Goal: Obtain resource: Obtain resource

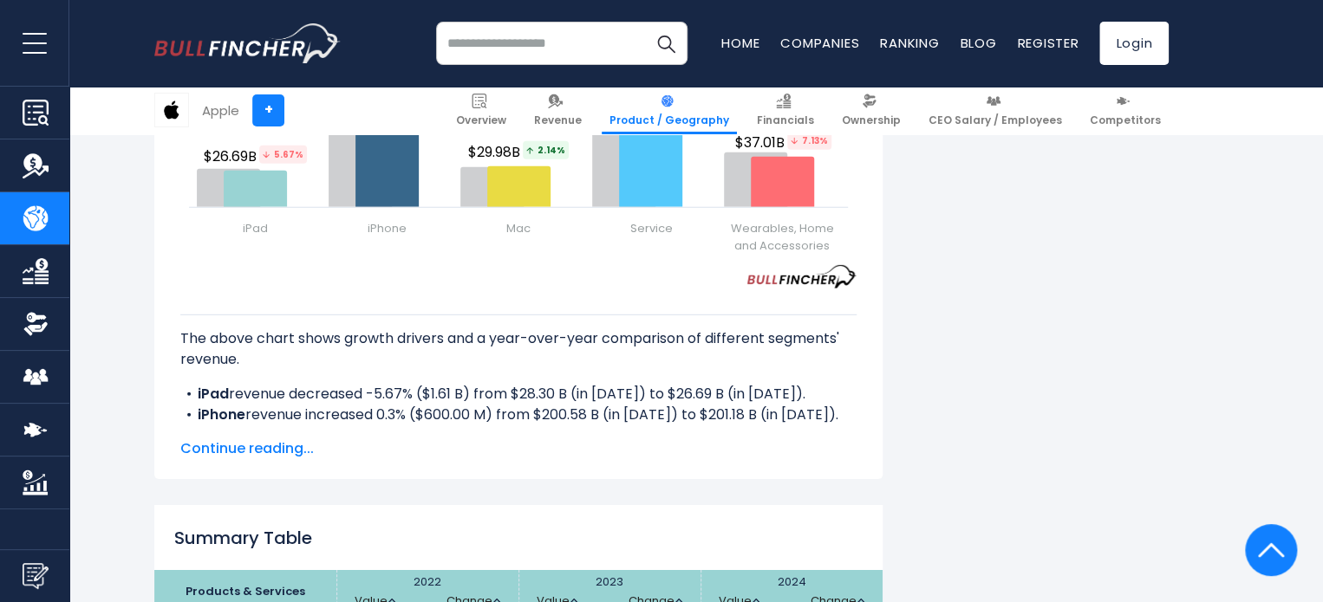
scroll to position [2254, 0]
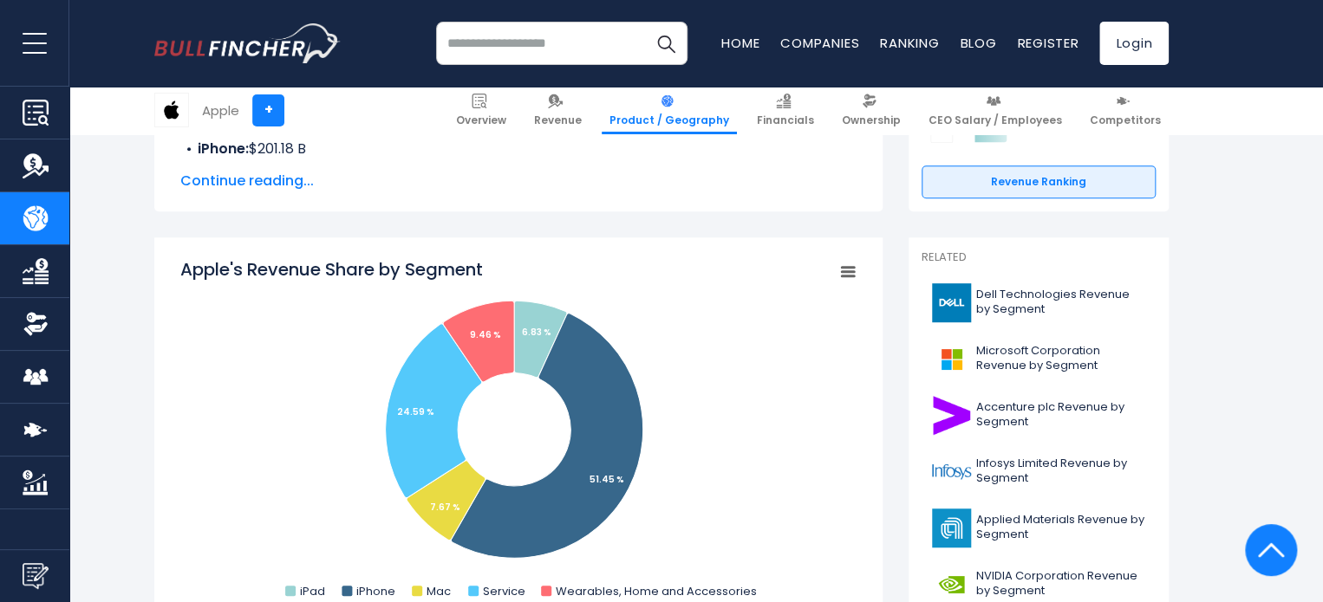
scroll to position [347, 0]
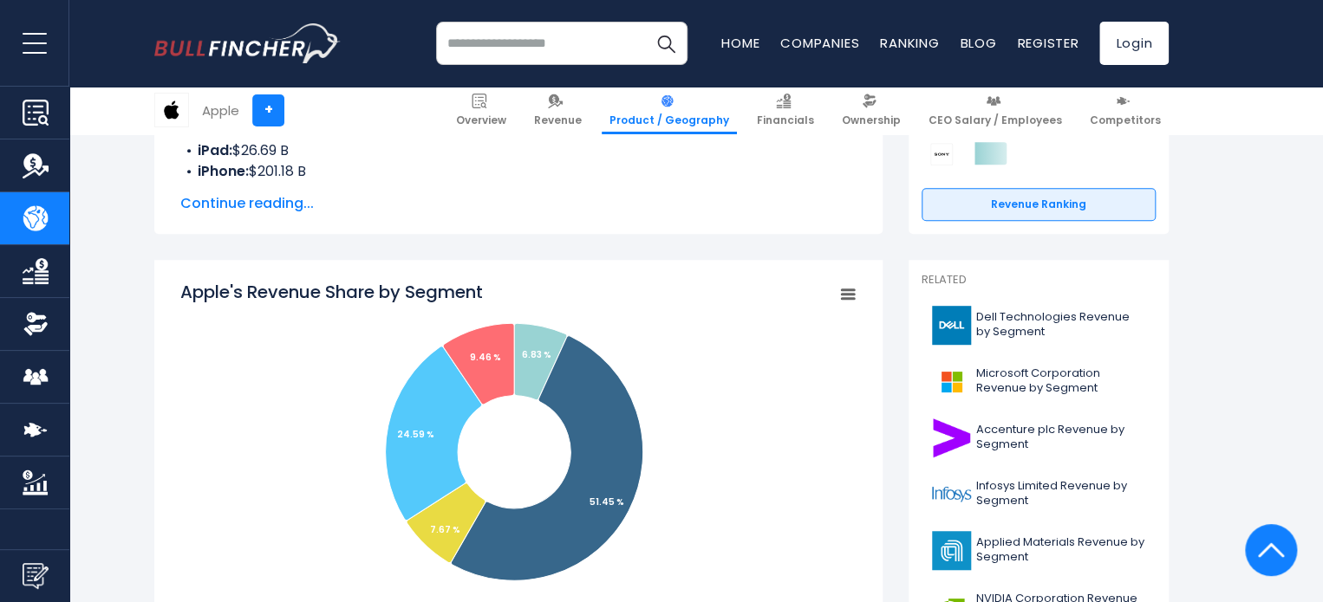
click at [848, 290] on icon "Apple's Revenue Share by Segment" at bounding box center [848, 294] width 12 height 9
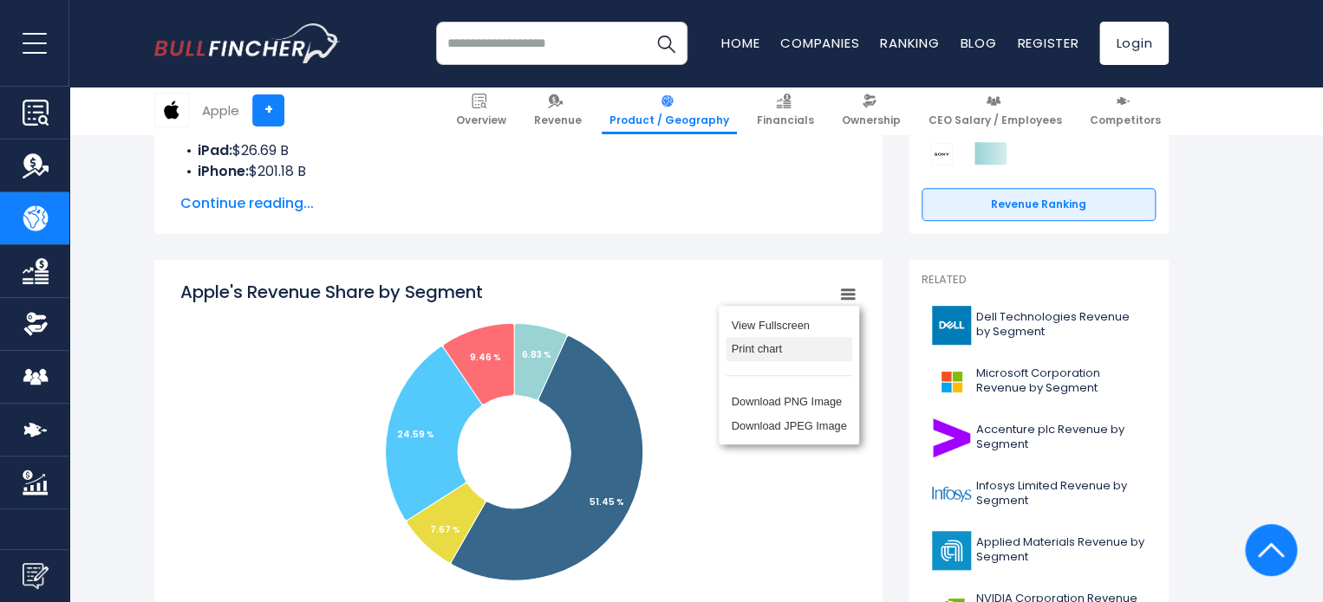
click at [773, 342] on li "Print chart" at bounding box center [788, 349] width 127 height 24
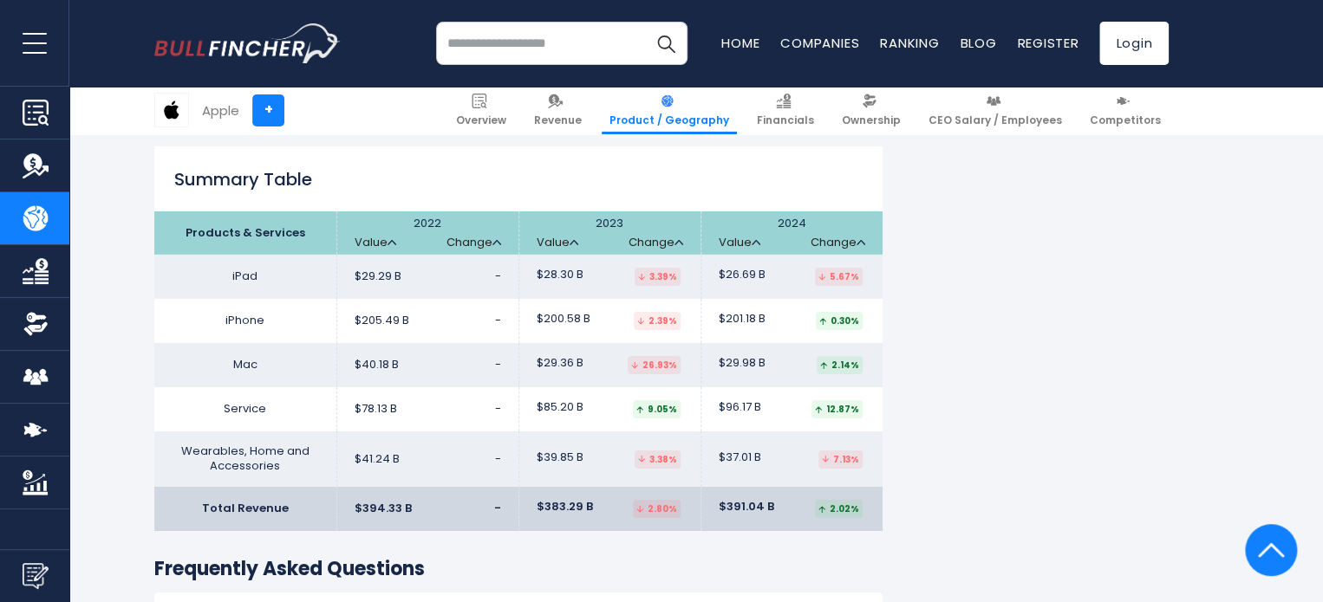
scroll to position [2687, 0]
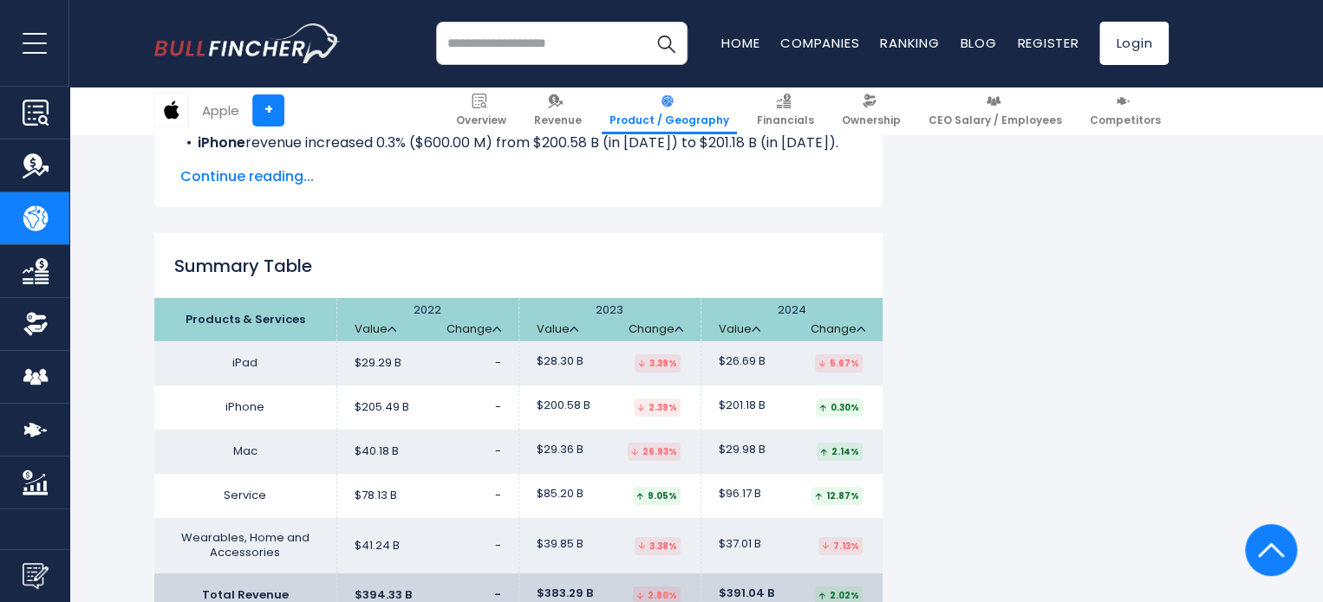
drag, startPoint x: 170, startPoint y: 266, endPoint x: 850, endPoint y: 550, distance: 737.1
click at [850, 550] on table "Products & Services 2022 Value Change 2023" at bounding box center [518, 458] width 728 height 320
copy table "Products & Services 2022 Value Change 2023 Value Change 2024 Value Change iPad …"
drag, startPoint x: 1076, startPoint y: 388, endPoint x: 1028, endPoint y: 82, distance: 309.7
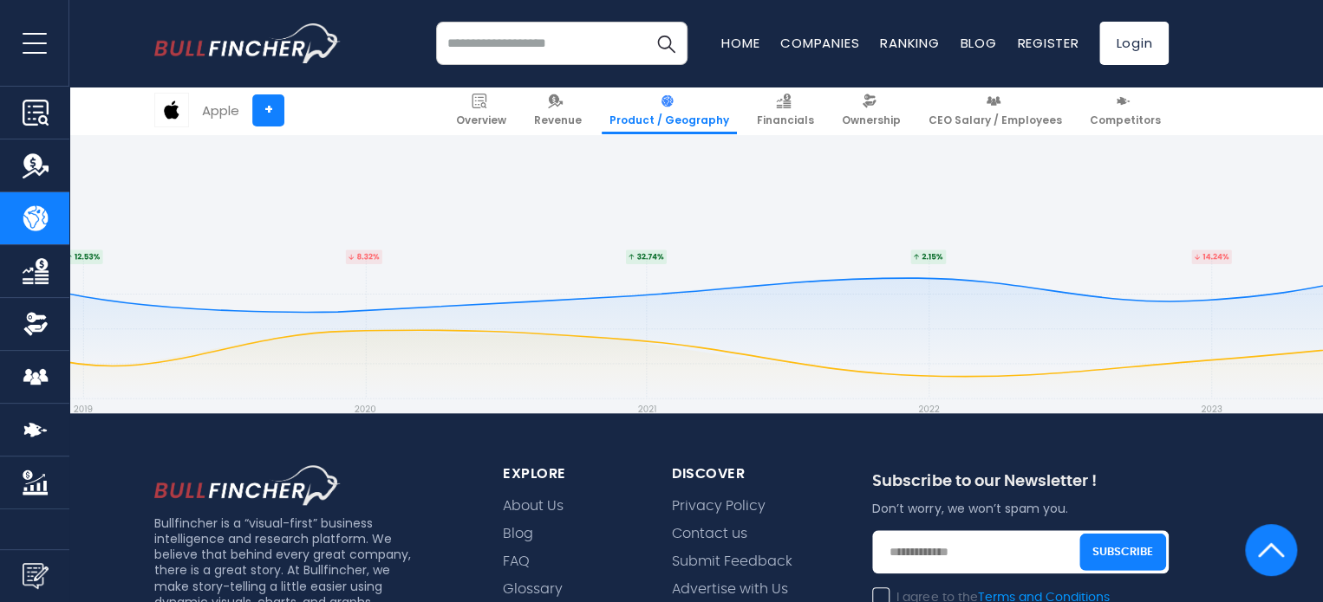
scroll to position [4252, 0]
